Goal: Task Accomplishment & Management: Use online tool/utility

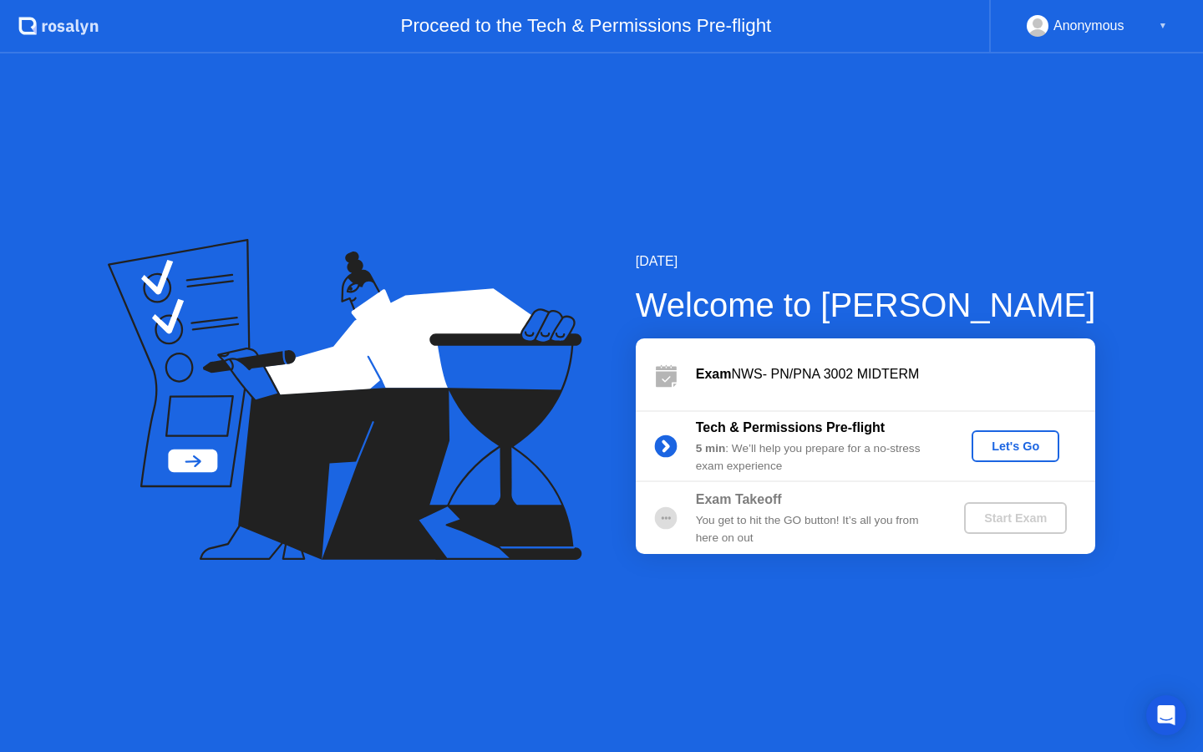
click at [1012, 448] on div "Let's Go" at bounding box center [1016, 446] width 74 height 13
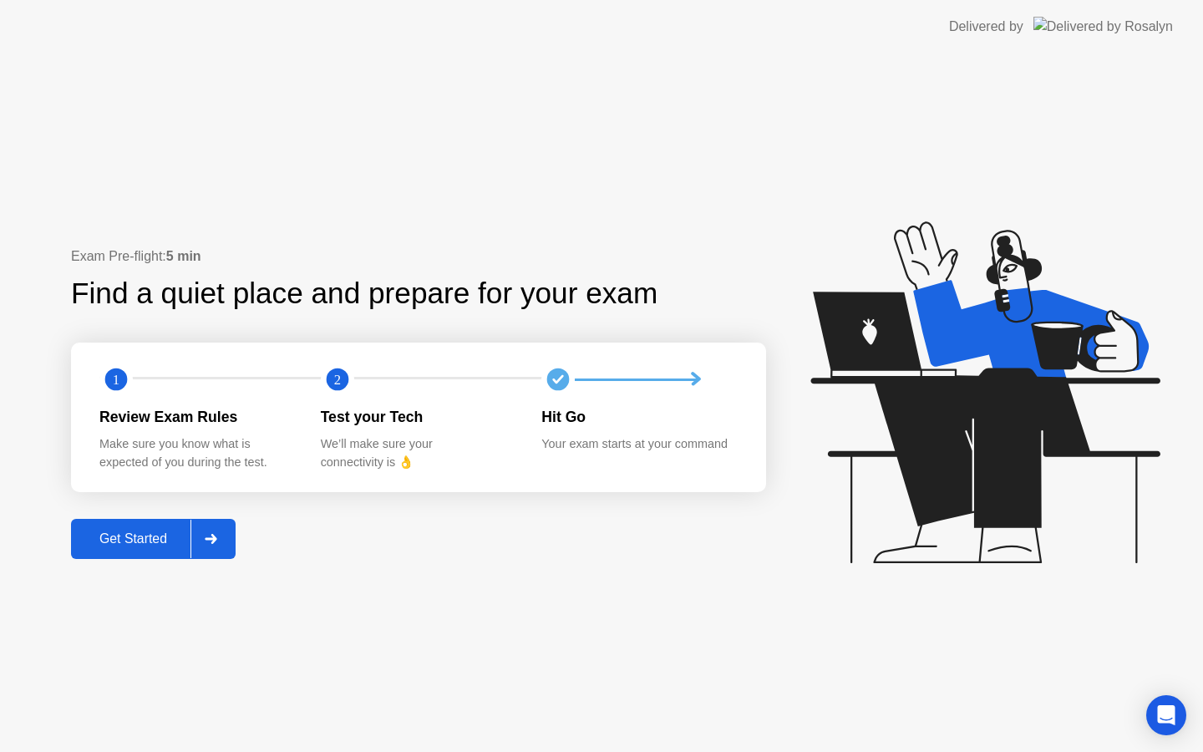
click at [147, 533] on div "Get Started" at bounding box center [133, 538] width 114 height 15
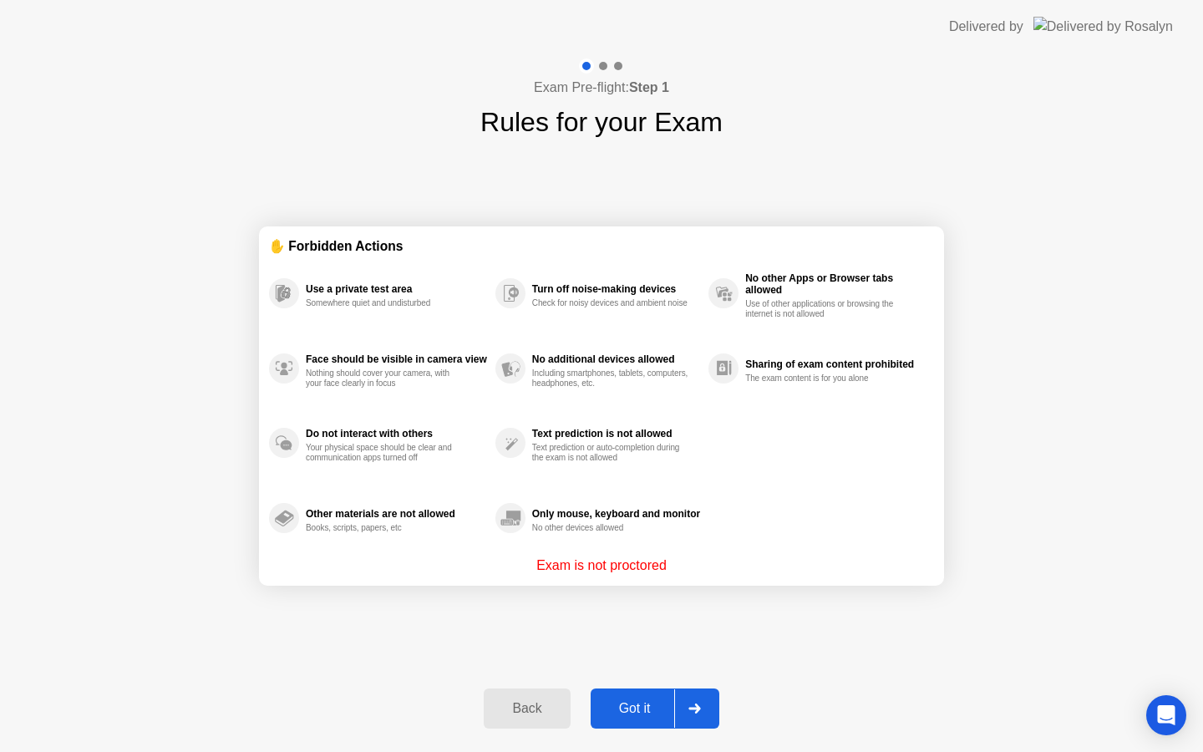
click at [665, 706] on div "Got it" at bounding box center [635, 708] width 79 height 15
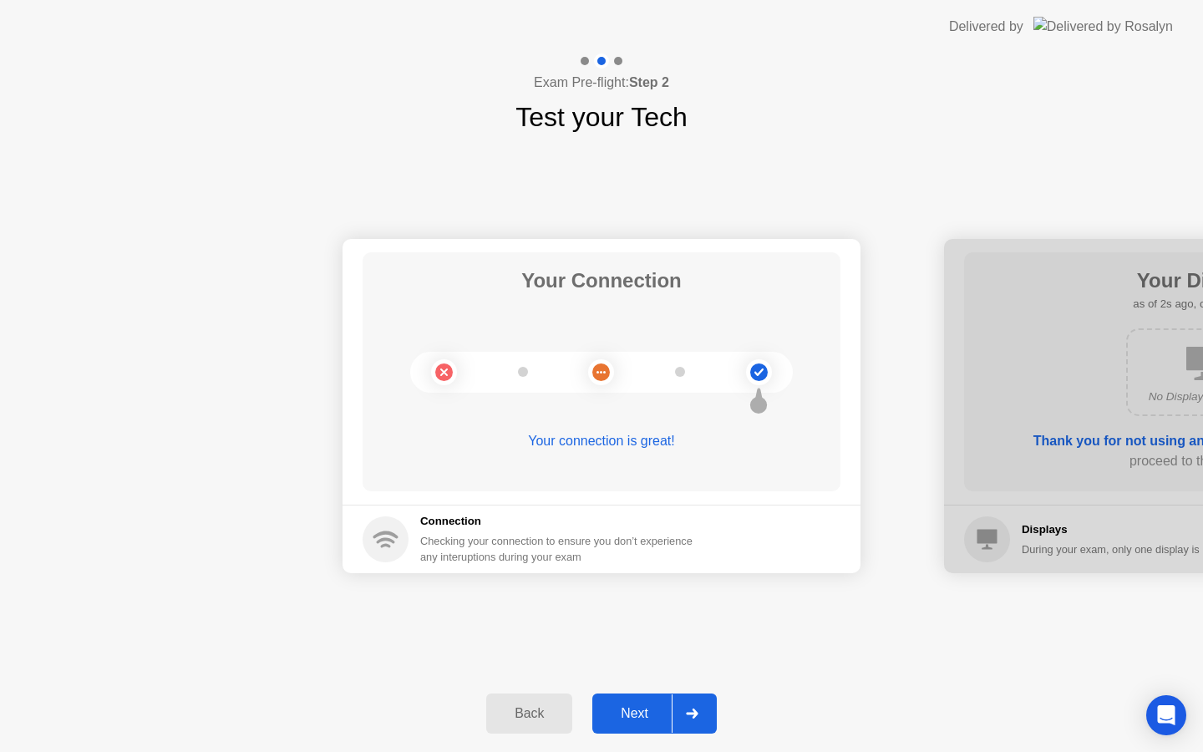
click at [665, 707] on div "Next" at bounding box center [634, 713] width 74 height 15
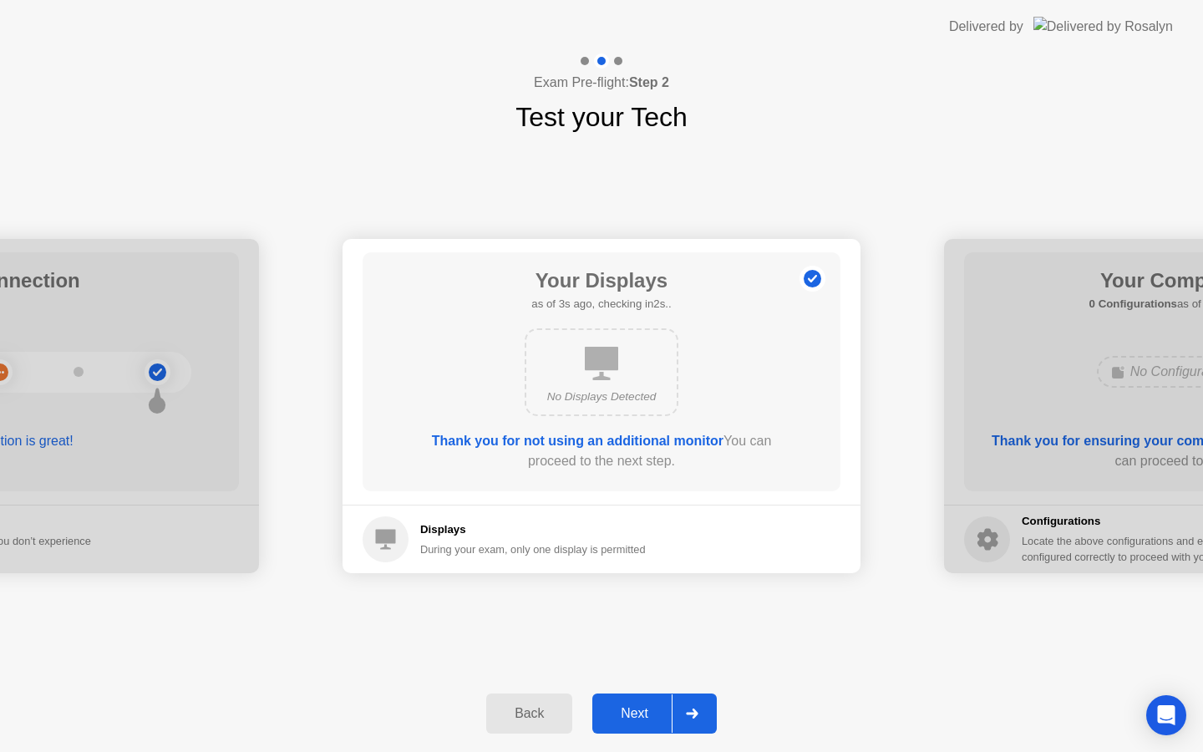
click at [666, 707] on div "Next" at bounding box center [634, 713] width 74 height 15
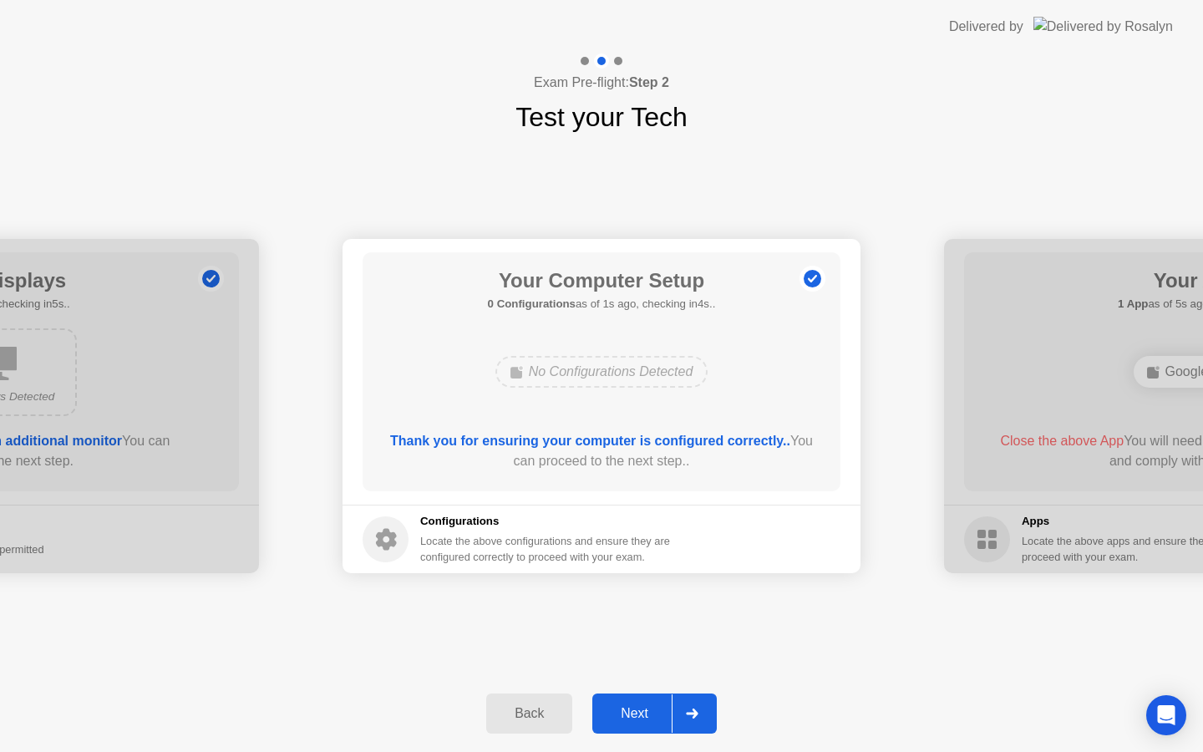
click at [666, 707] on div "Next" at bounding box center [634, 713] width 74 height 15
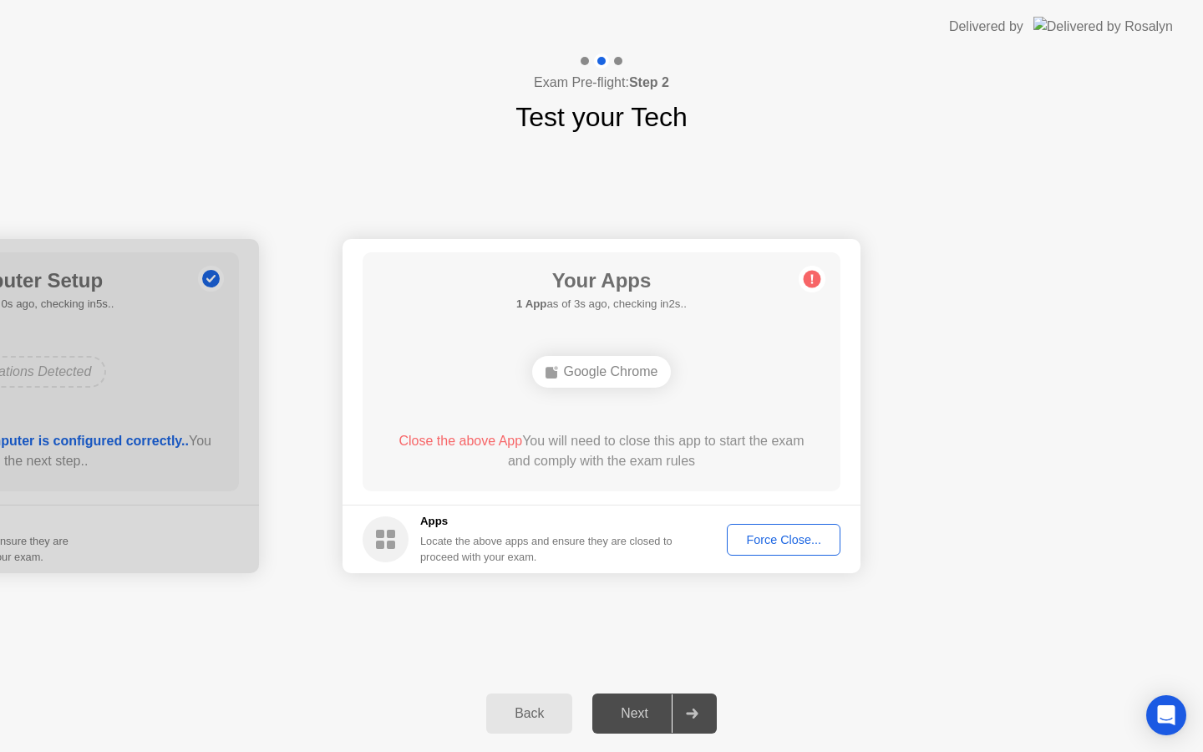
click at [770, 543] on div "Force Close..." at bounding box center [784, 539] width 102 height 13
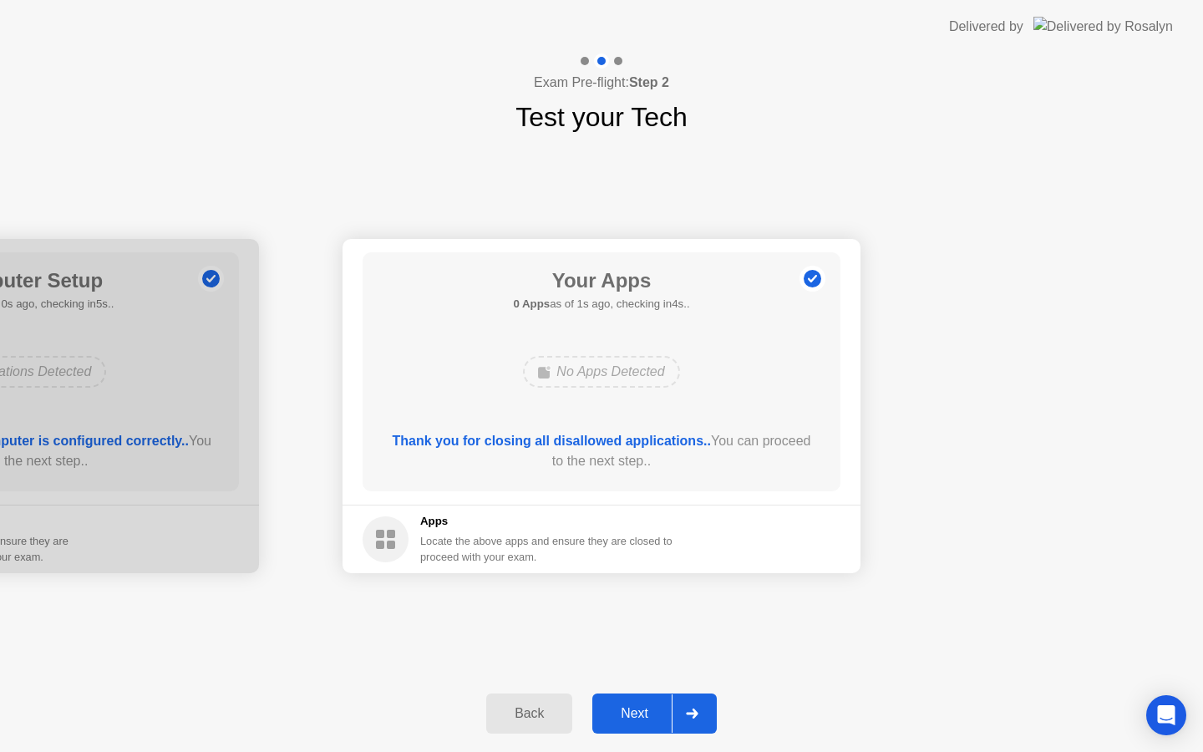
click at [641, 709] on div "Next" at bounding box center [634, 713] width 74 height 15
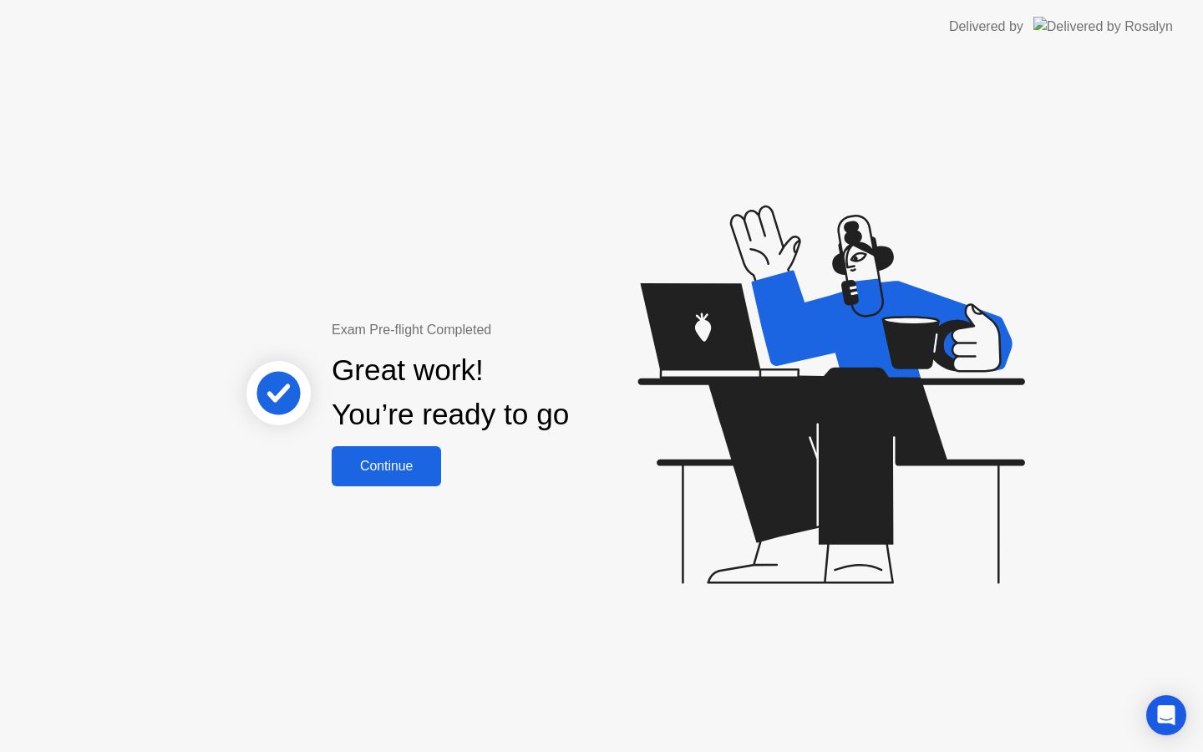
click at [433, 470] on div "Continue" at bounding box center [386, 466] width 99 height 15
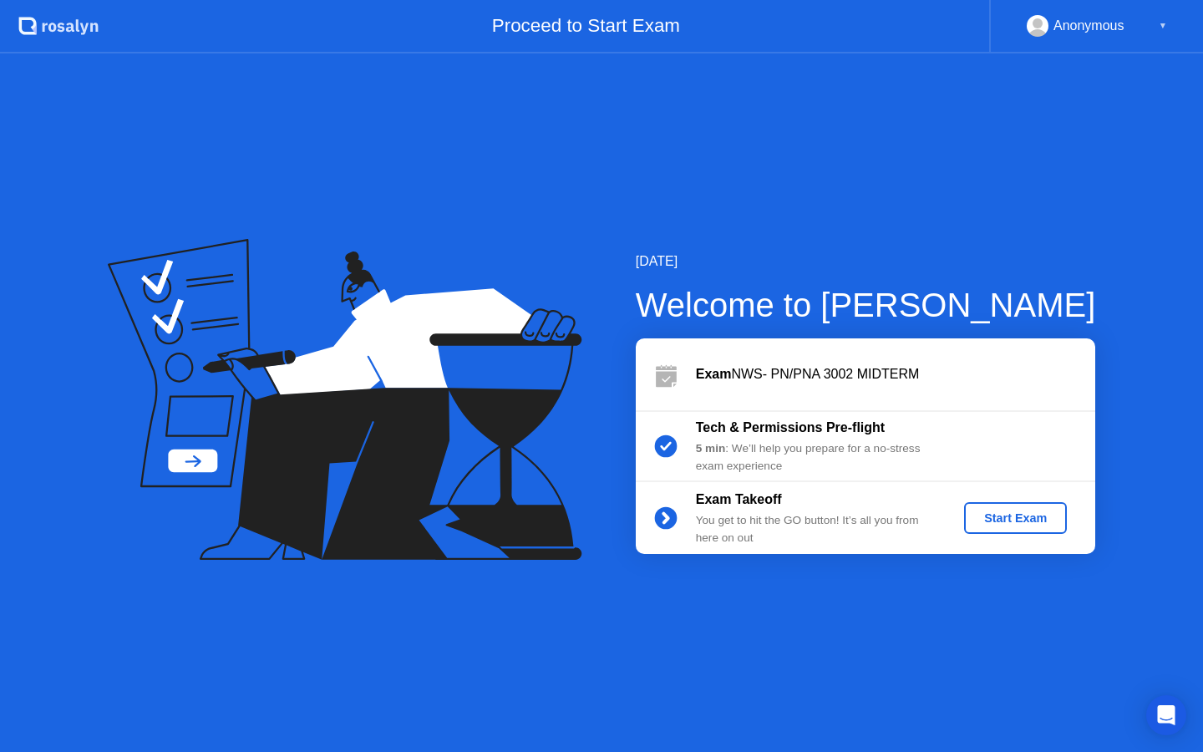
click at [1006, 516] on div "Start Exam" at bounding box center [1015, 517] width 89 height 13
